Goal: Information Seeking & Learning: Learn about a topic

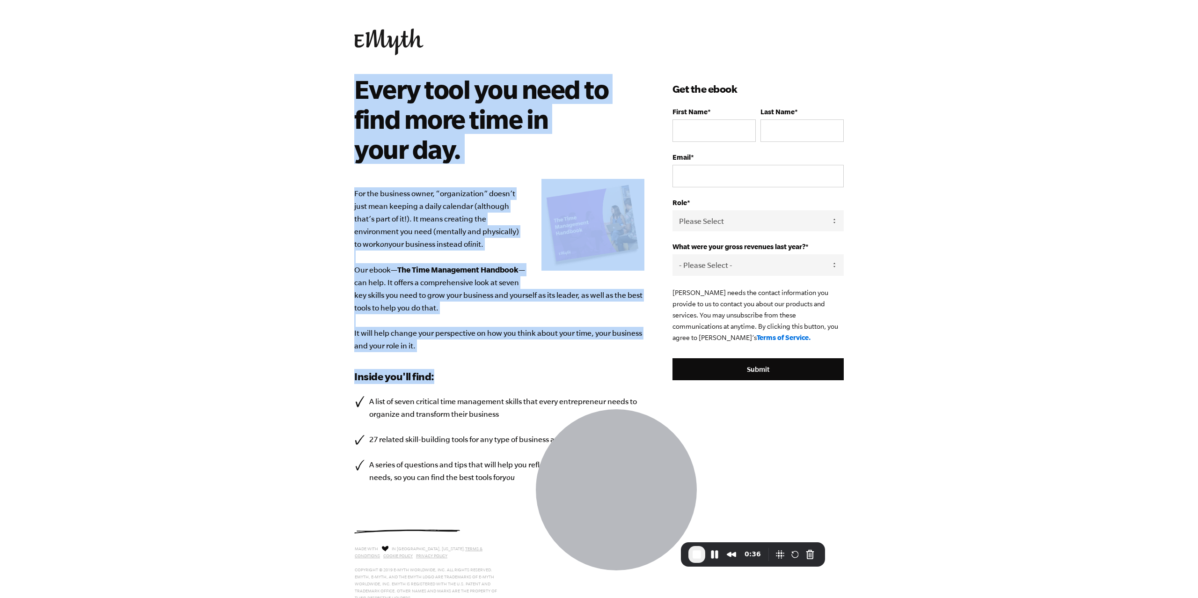
drag, startPoint x: 360, startPoint y: 84, endPoint x: 498, endPoint y: 373, distance: 320.7
click at [498, 373] on div "Every tool you need to find more time in your day. For the business owner, “org…" at bounding box center [513, 288] width 318 height 428
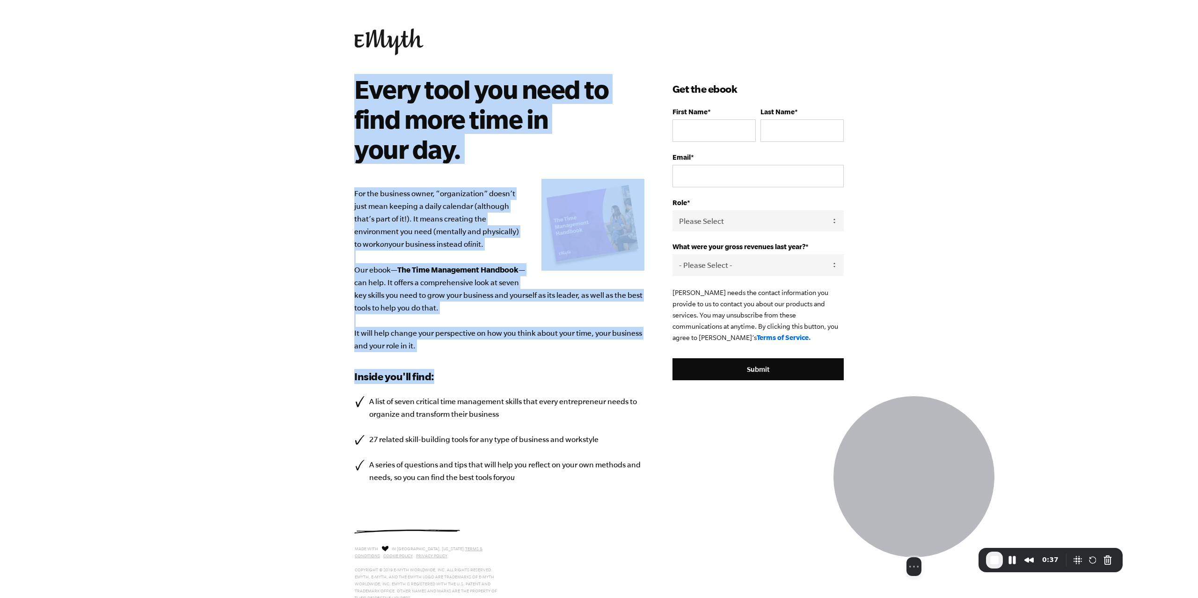
drag, startPoint x: 663, startPoint y: 462, endPoint x: 960, endPoint y: 467, distance: 297.7
click at [960, 467] on div at bounding box center [913, 476] width 161 height 161
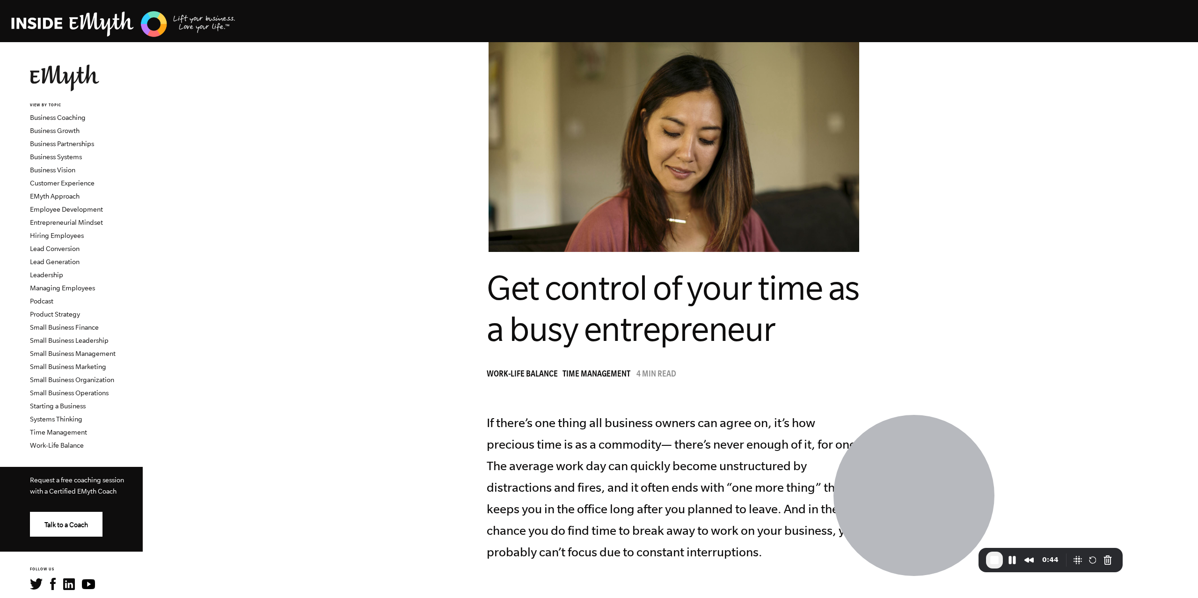
click at [710, 328] on span "Get control of your time as a busy entrepreneur" at bounding box center [673, 308] width 372 height 80
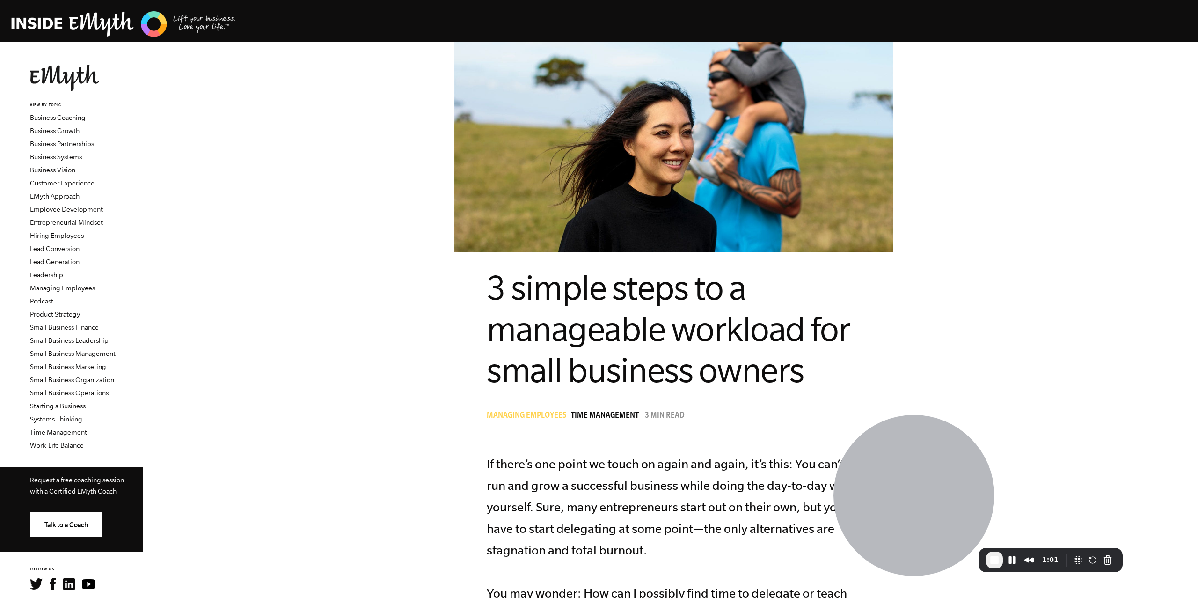
scroll to position [348, 0]
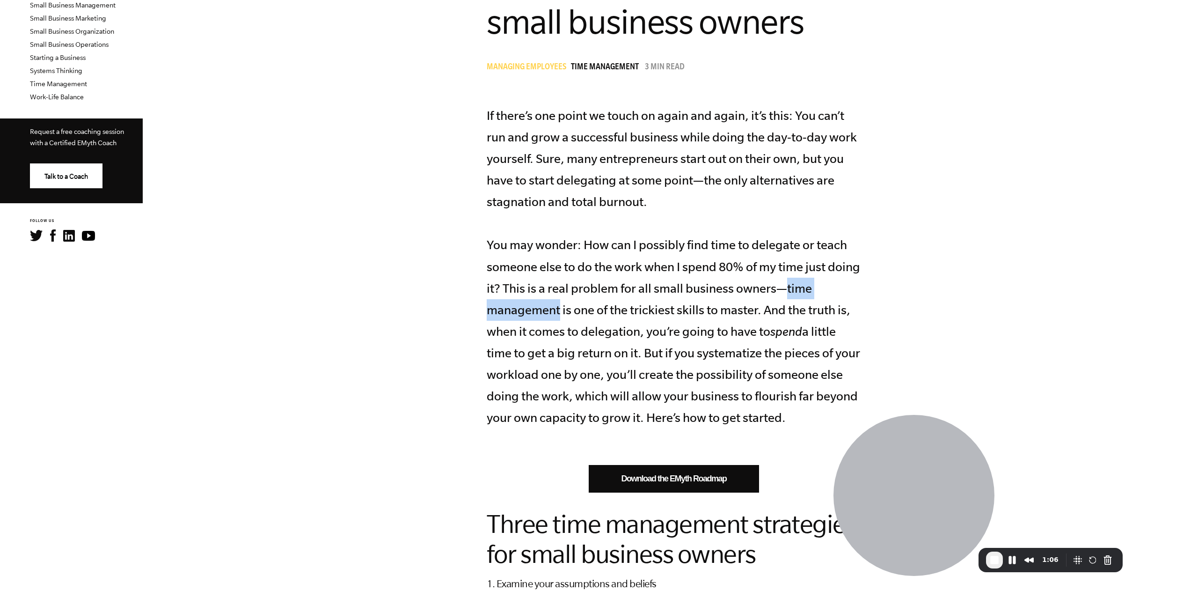
drag, startPoint x: 782, startPoint y: 288, endPoint x: 560, endPoint y: 309, distance: 223.8
click at [560, 309] on p "If there’s one point we touch on again and again, it’s this: You can’t run and …" at bounding box center [674, 266] width 374 height 323
copy p "time management"
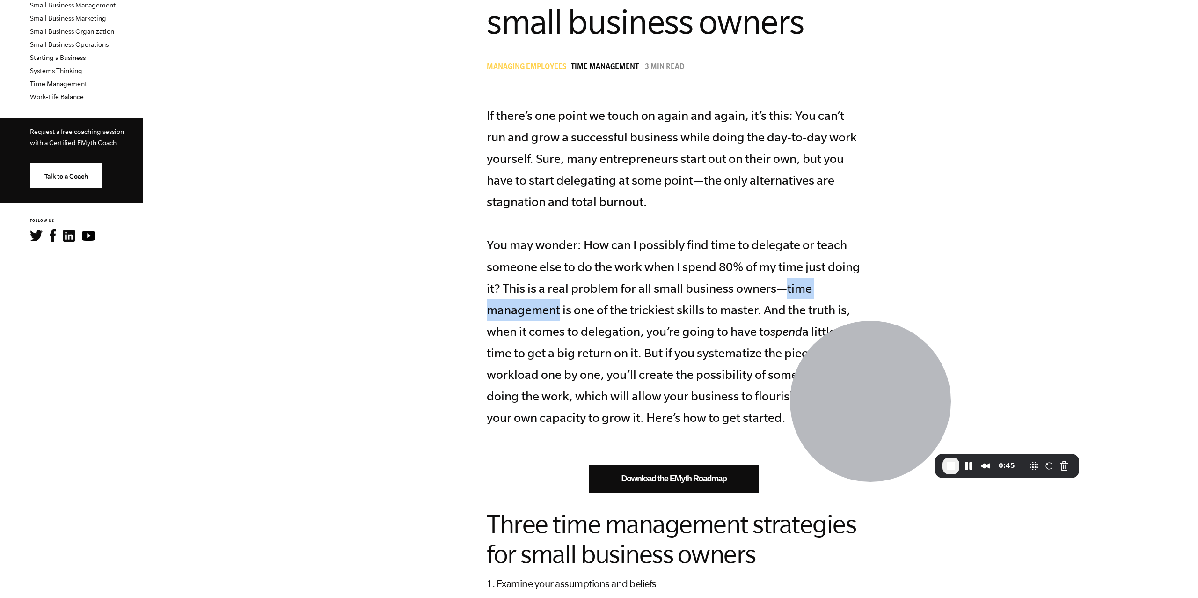
drag, startPoint x: 783, startPoint y: 287, endPoint x: 560, endPoint y: 311, distance: 224.4
click at [560, 311] on p "If there’s one point we touch on again and again, it’s this: You can’t run and …" at bounding box center [674, 266] width 374 height 323
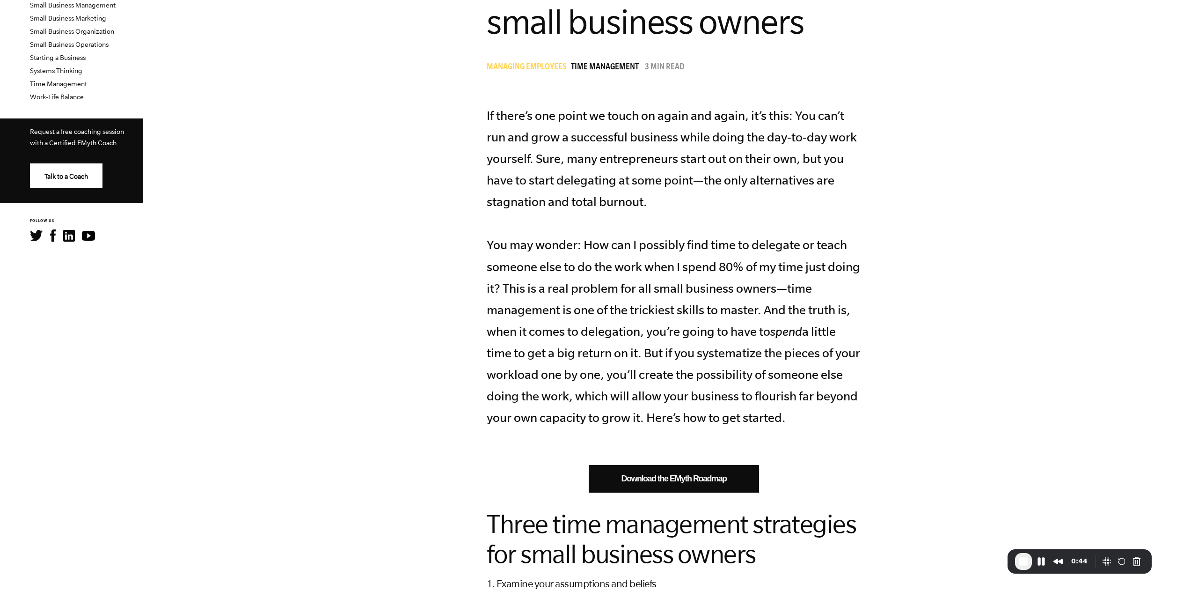
click at [733, 162] on p "If there’s one point we touch on again and again, it’s this: You can’t run and …" at bounding box center [674, 266] width 374 height 323
drag, startPoint x: 785, startPoint y: 288, endPoint x: 560, endPoint y: 310, distance: 225.7
click at [560, 310] on p "If there’s one point we touch on again and again, it’s this: You can’t run and …" at bounding box center [674, 266] width 374 height 323
